Goal: Task Accomplishment & Management: Manage account settings

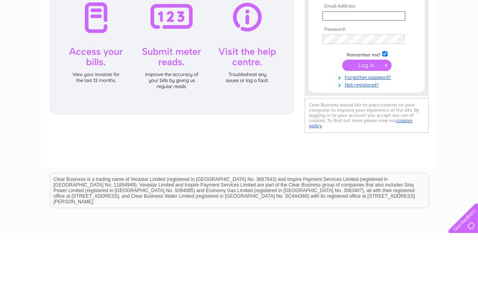
type input "[EMAIL_ADDRESS][DOMAIN_NAME]"
click at [367, 123] on input "submit" at bounding box center [366, 122] width 49 height 11
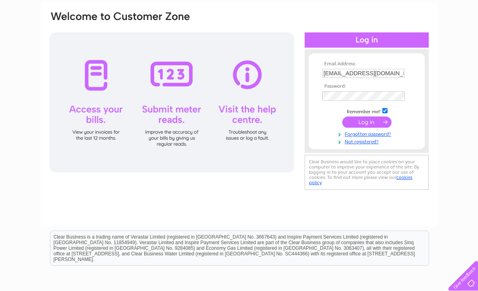
click at [366, 124] on input "submit" at bounding box center [366, 122] width 49 height 11
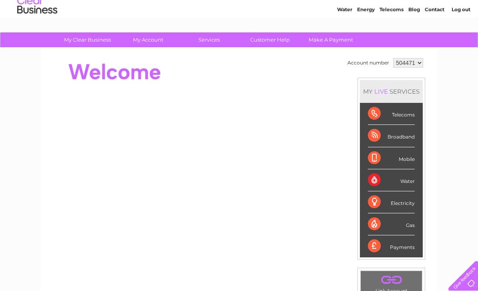
scroll to position [28, 0]
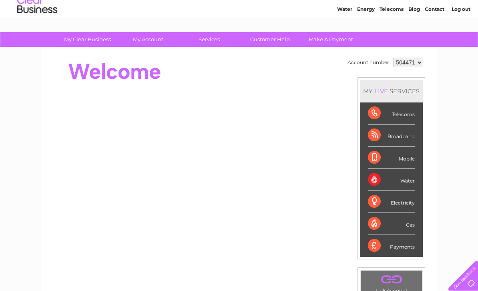
click at [407, 138] on div "Broadband" at bounding box center [391, 136] width 47 height 22
click at [402, 137] on div "Broadband" at bounding box center [391, 136] width 47 height 22
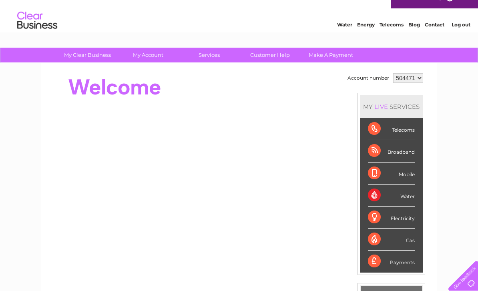
scroll to position [6, 0]
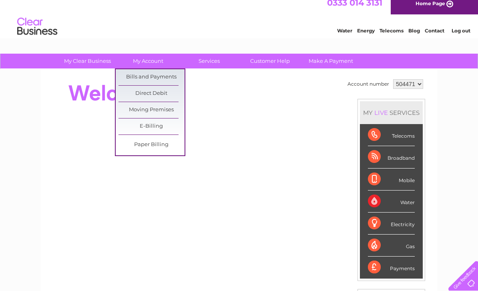
click at [172, 76] on link "Bills and Payments" at bounding box center [152, 77] width 66 height 16
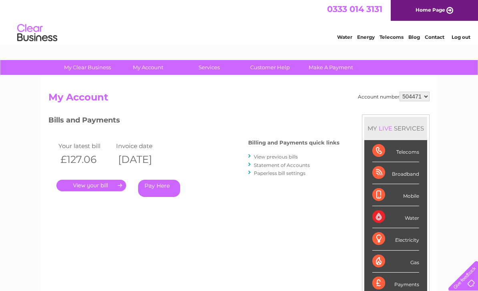
click at [96, 189] on link "." at bounding box center [91, 186] width 70 height 12
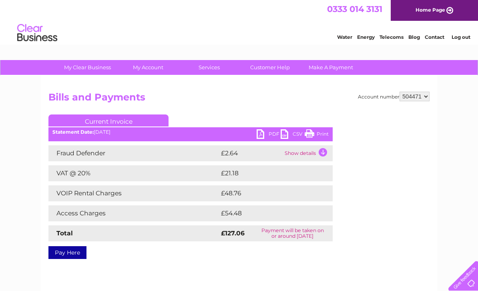
click at [322, 130] on link "Print" at bounding box center [317, 135] width 24 height 12
